Goal: Contribute content

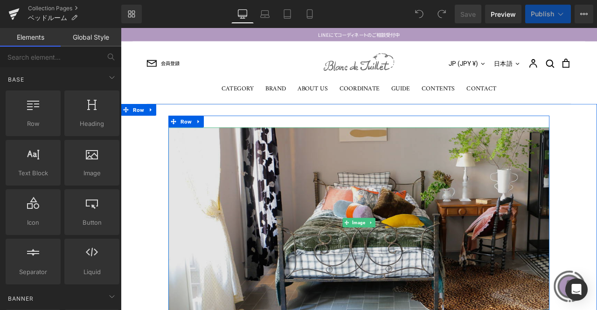
click at [276, 237] on img at bounding box center [402, 259] width 451 height 226
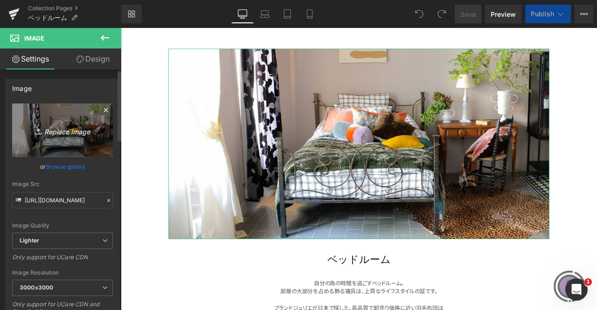
click at [66, 140] on link "Replace Image" at bounding box center [62, 130] width 101 height 54
type input "C:\fakepath\top-bedroom.jpg"
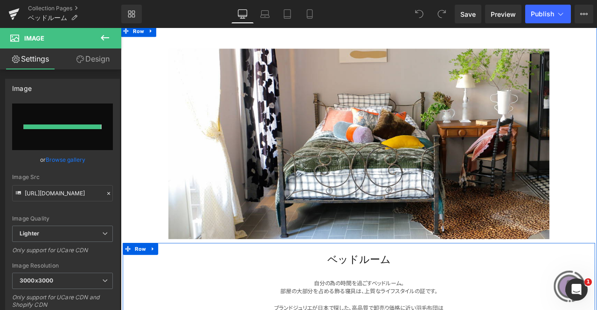
type input "[URL][DOMAIN_NAME]"
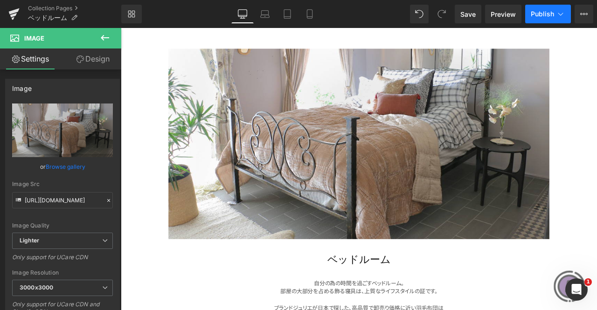
click at [540, 14] on span "Publish" at bounding box center [541, 13] width 23 height 7
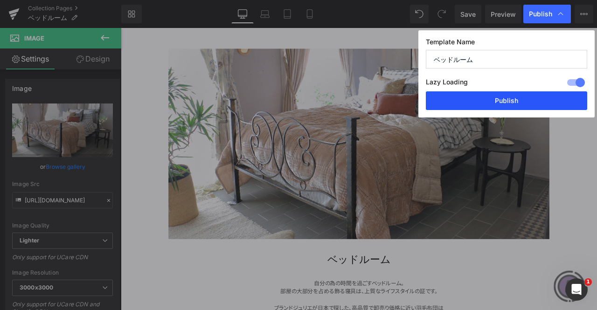
click at [506, 97] on button "Publish" at bounding box center [506, 100] width 161 height 19
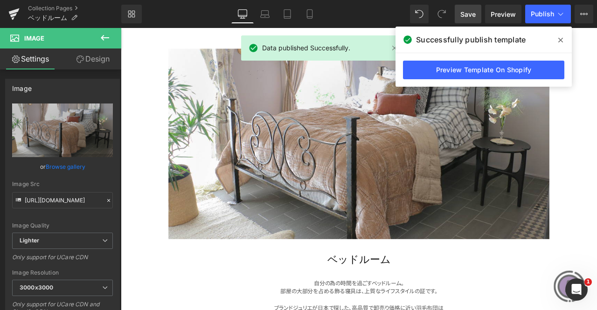
click at [465, 10] on span "Save" at bounding box center [467, 14] width 15 height 10
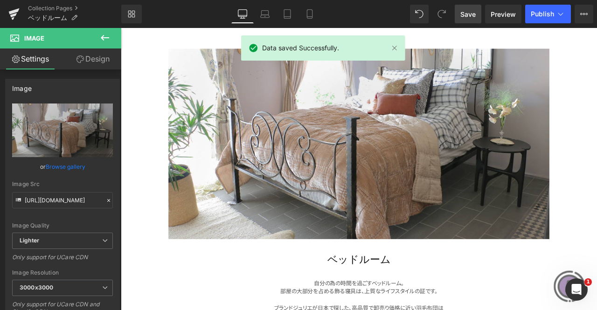
click at [467, 20] on link "Save" at bounding box center [467, 14] width 27 height 19
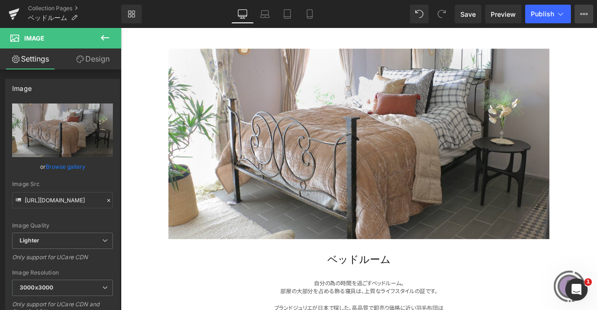
click at [589, 14] on button "View Live Page View with current Template Save Template to Library Schedule Pub…" at bounding box center [583, 14] width 19 height 19
